Goal: Manage account settings

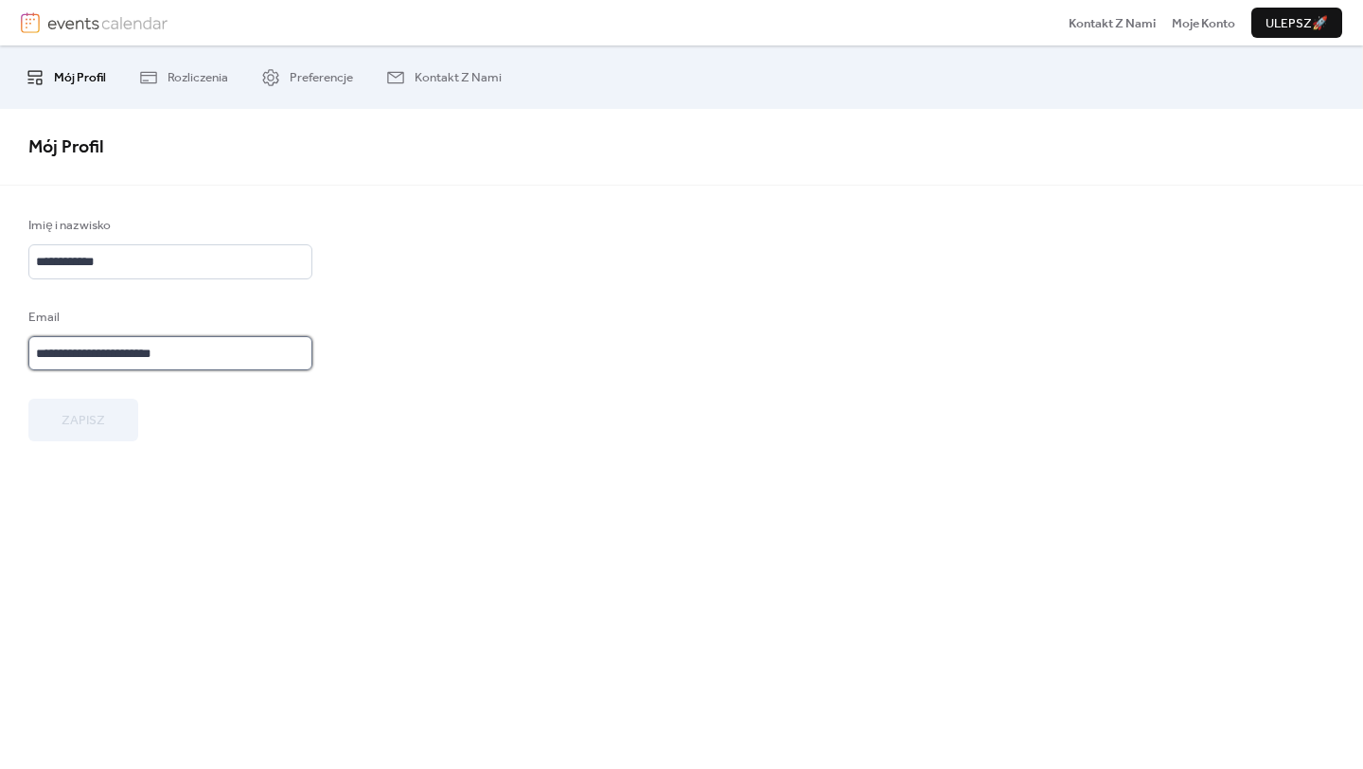
click at [137, 356] on input "**********" at bounding box center [170, 353] width 284 height 34
click at [64, 84] on span "Mój Profil" at bounding box center [80, 77] width 52 height 19
click at [110, 27] on img at bounding box center [107, 22] width 120 height 21
